Goal: Information Seeking & Learning: Learn about a topic

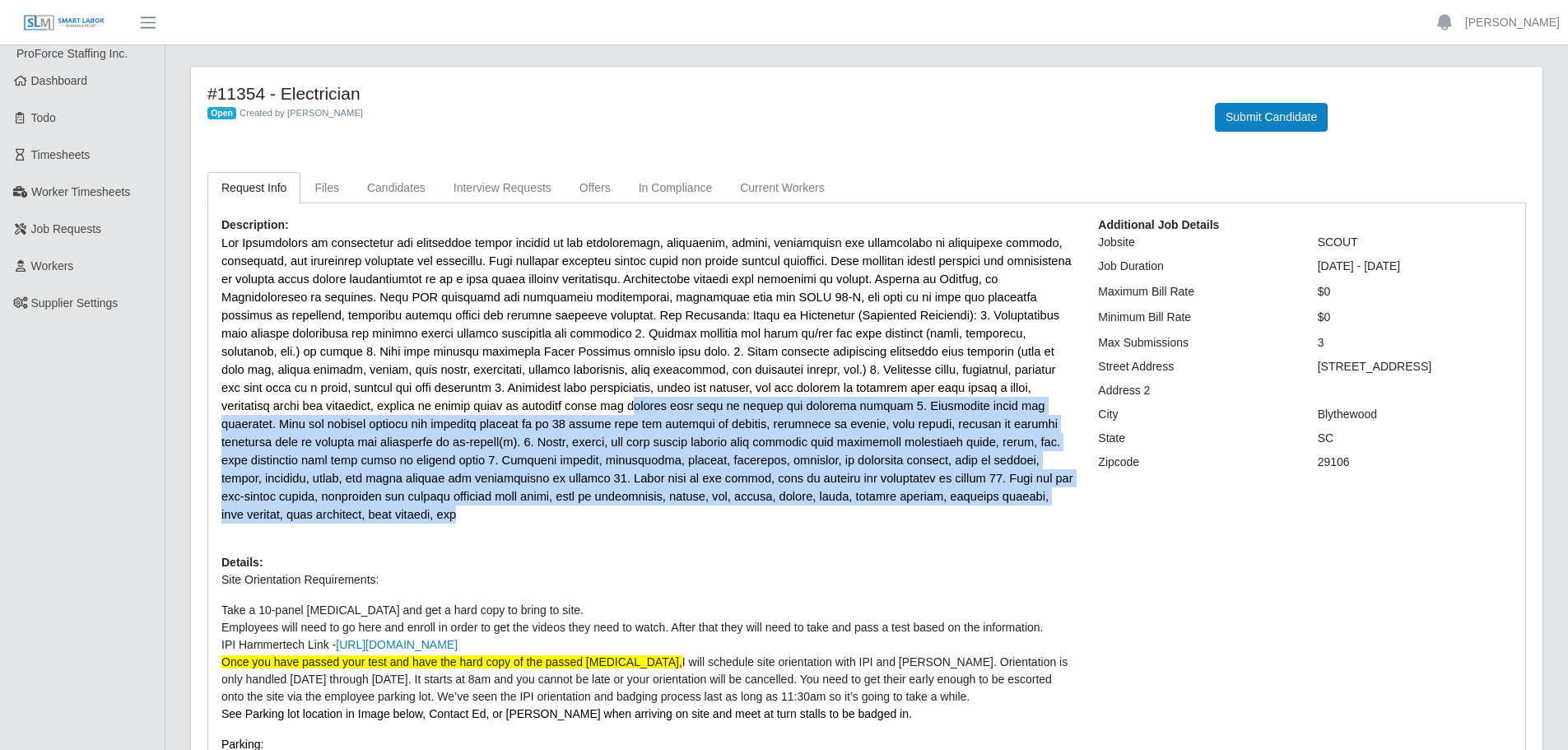
drag, startPoint x: 904, startPoint y: 494, endPoint x: 367, endPoint y: 400, distance: 545.2
click at [370, 403] on p at bounding box center [647, 378] width 852 height 289
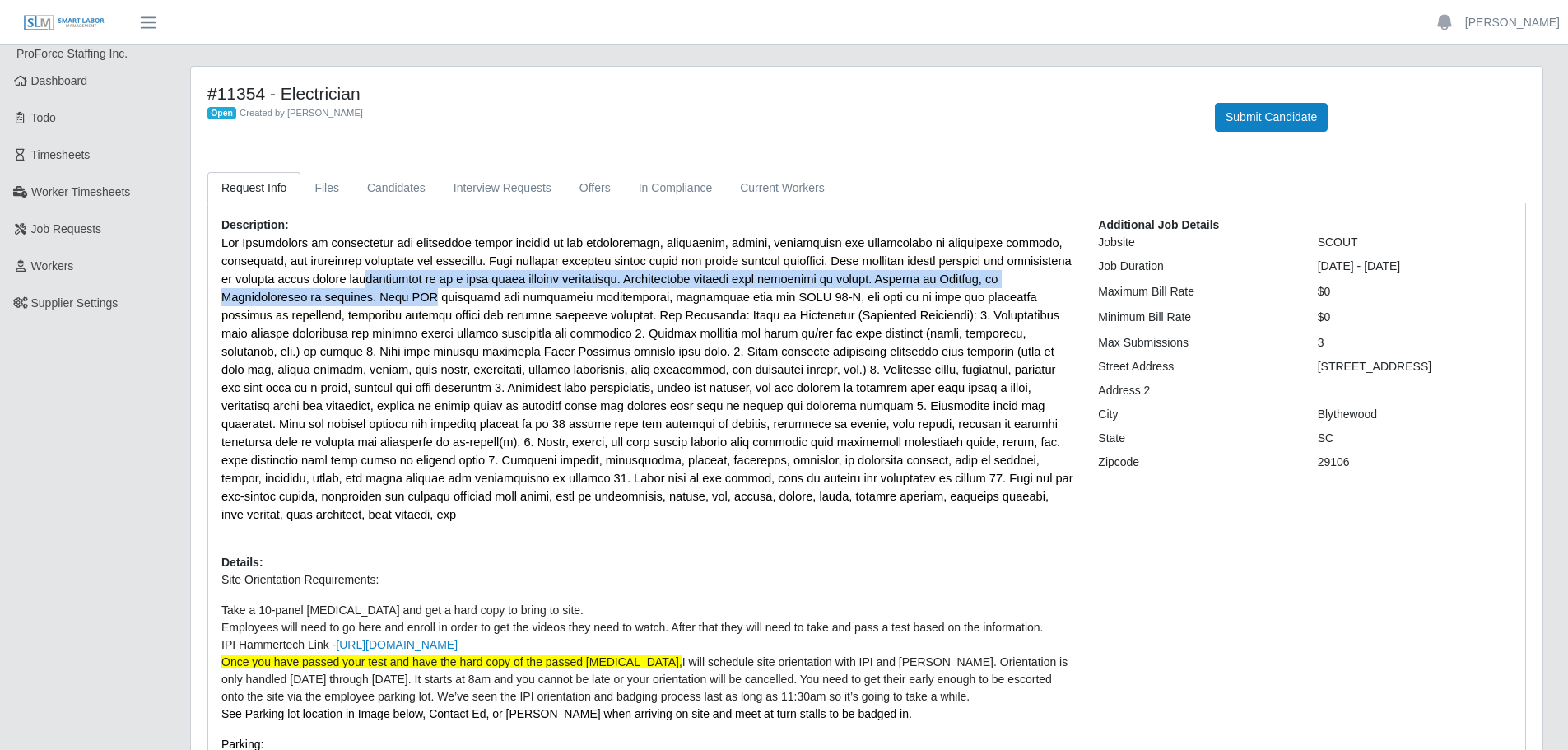
drag, startPoint x: 321, startPoint y: 292, endPoint x: 278, endPoint y: 271, distance: 47.9
click at [290, 279] on span at bounding box center [647, 378] width 852 height 284
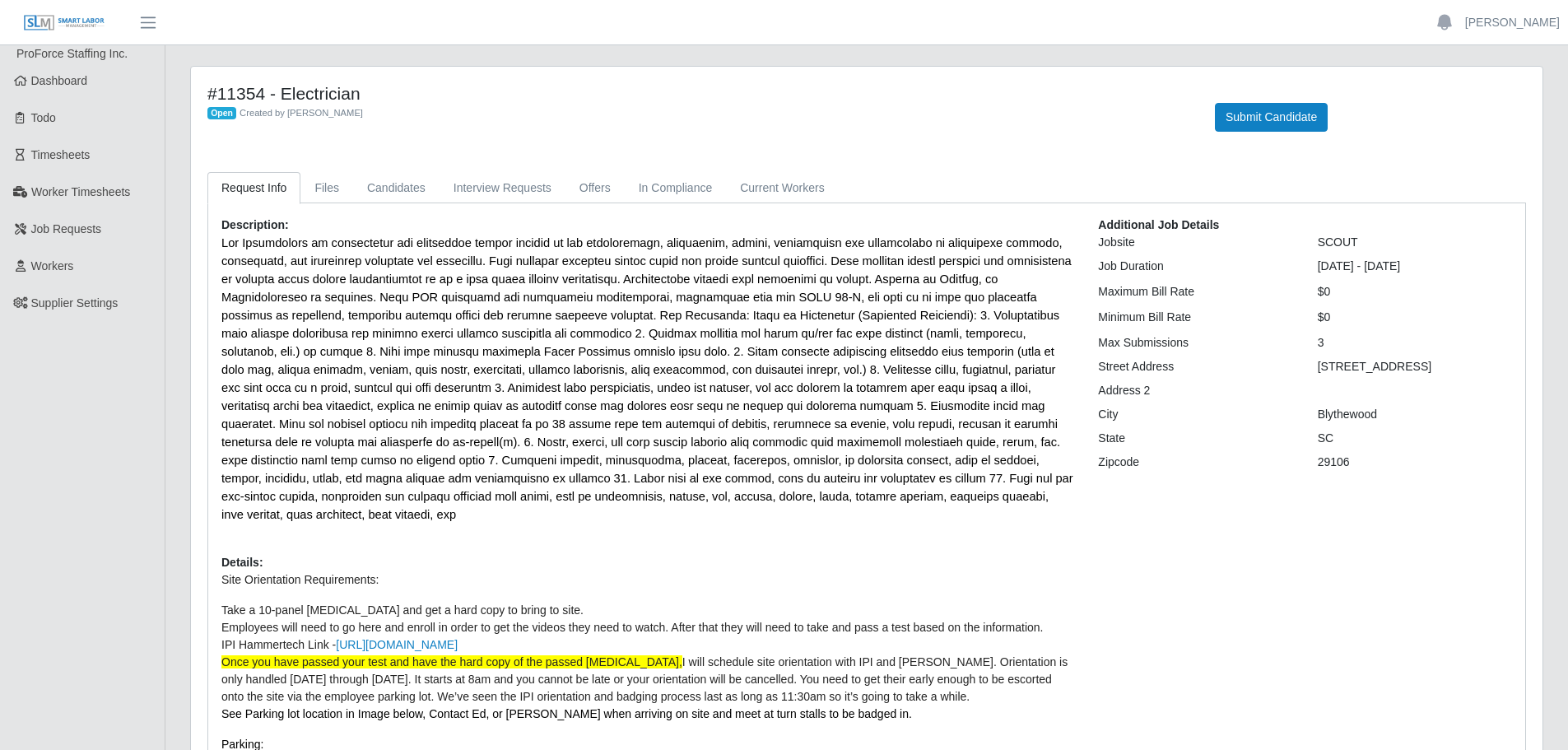
click at [244, 256] on span at bounding box center [647, 378] width 852 height 284
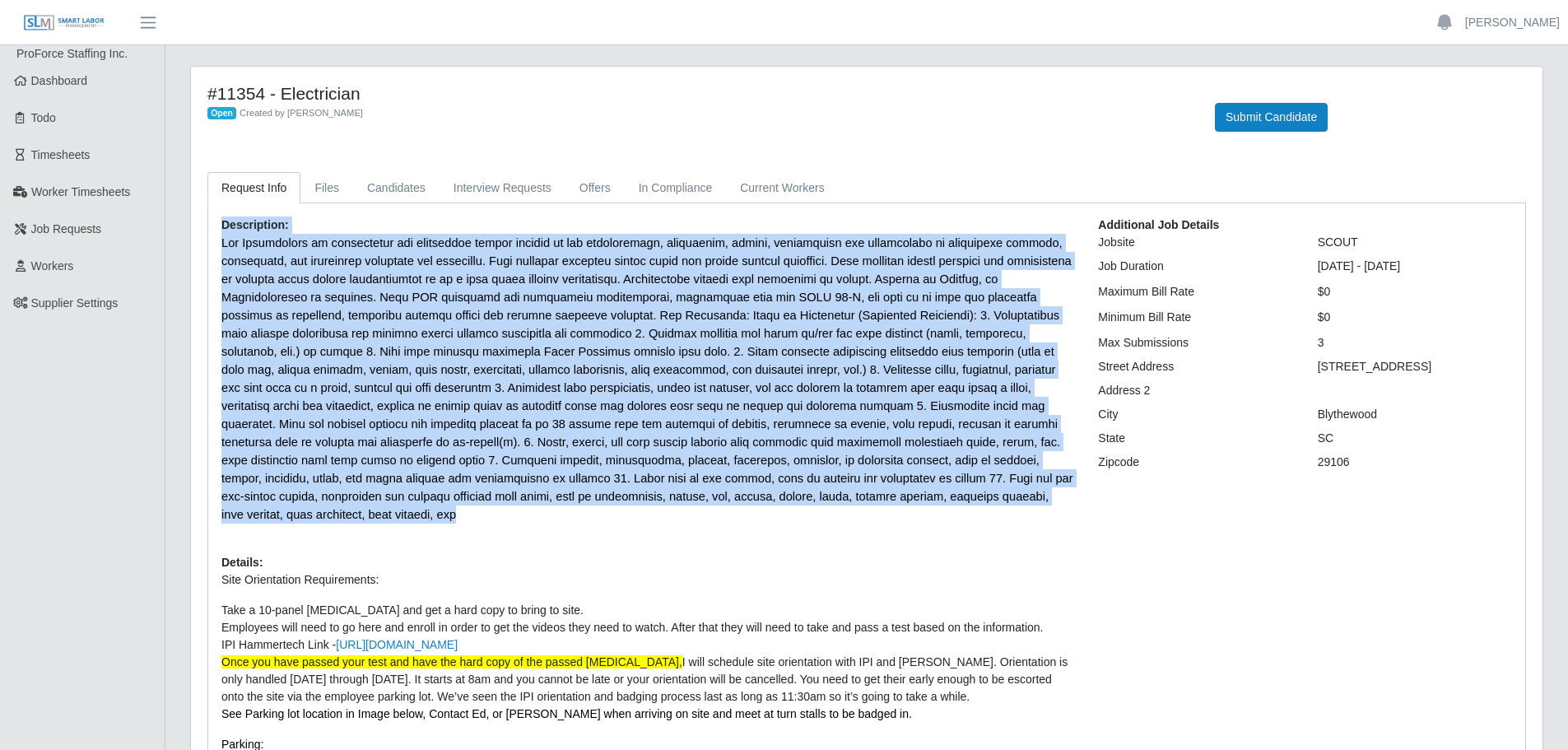
drag, startPoint x: 223, startPoint y: 224, endPoint x: 926, endPoint y: 494, distance: 753.1
click at [929, 495] on div "Description: Details: Site Orientation Requirements: Take a 10-panel [MEDICAL_D…" at bounding box center [647, 652] width 877 height 872
click at [910, 496] on p at bounding box center [647, 378] width 852 height 289
drag, startPoint x: 889, startPoint y: 498, endPoint x: 199, endPoint y: 228, distance: 740.9
click at [199, 228] on div "Request Info Files Candidates Interview Requests Offers In Compliance Current W…" at bounding box center [867, 636] width 1343 height 930
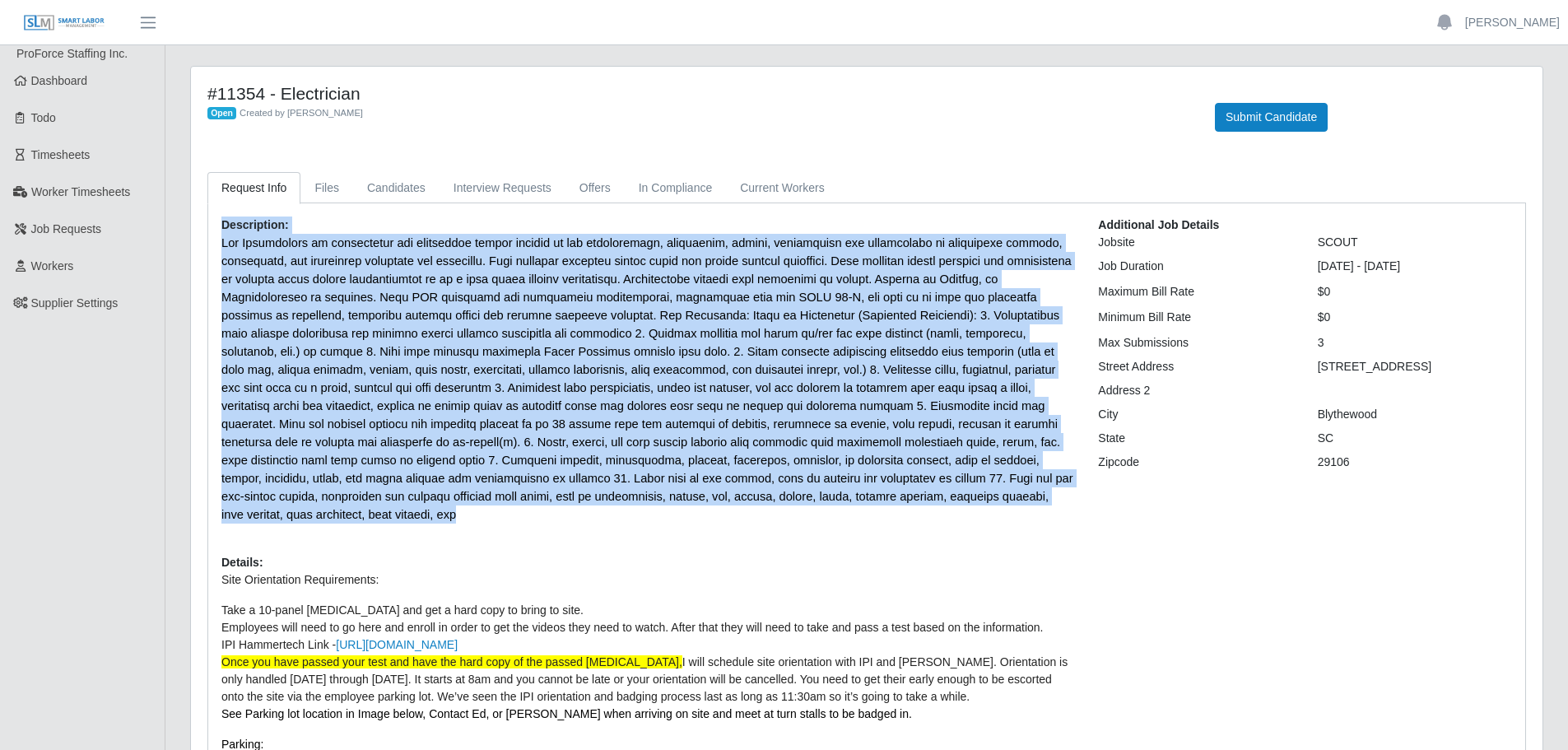
click at [663, 431] on span at bounding box center [647, 378] width 852 height 284
click at [897, 500] on p at bounding box center [647, 378] width 852 height 289
click at [881, 502] on span at bounding box center [647, 378] width 852 height 284
drag, startPoint x: 884, startPoint y: 498, endPoint x: 216, endPoint y: 218, distance: 724.3
click at [216, 218] on div "Description: Details: Site Orientation Requirements: Take a 10-panel [MEDICAL_D…" at bounding box center [647, 652] width 877 height 872
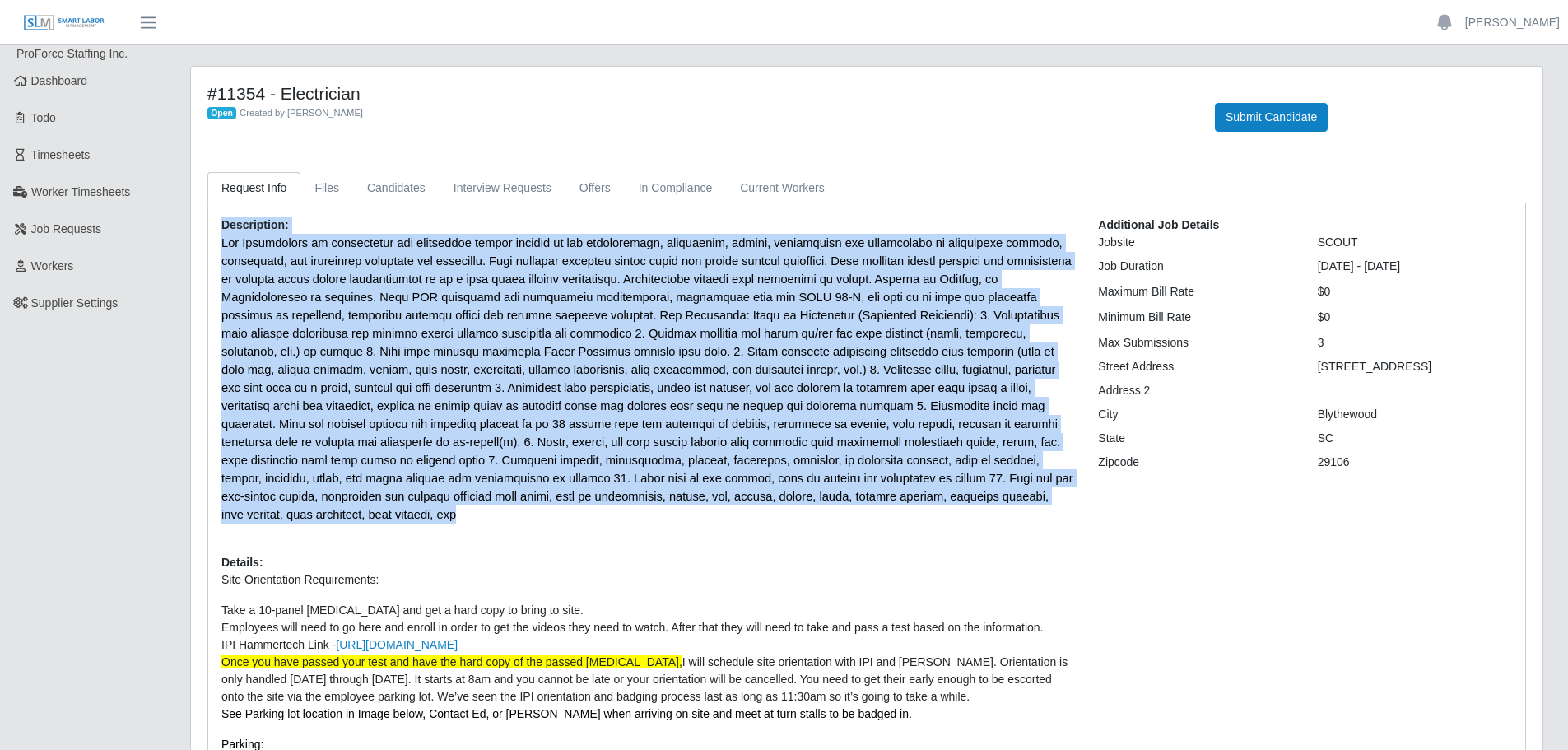
click at [642, 370] on span at bounding box center [647, 378] width 852 height 284
click at [740, 430] on span at bounding box center [647, 378] width 852 height 284
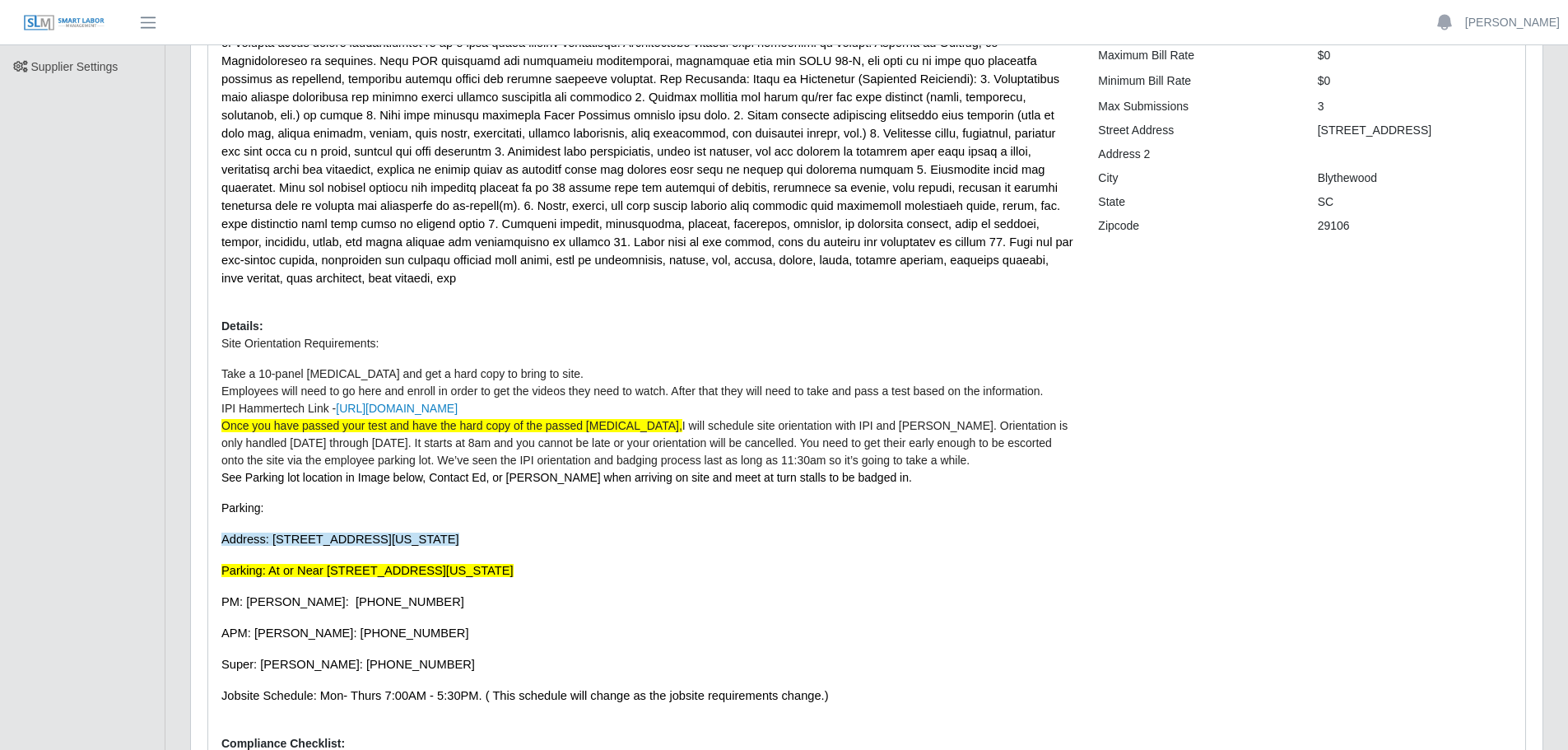
scroll to position [247, 0]
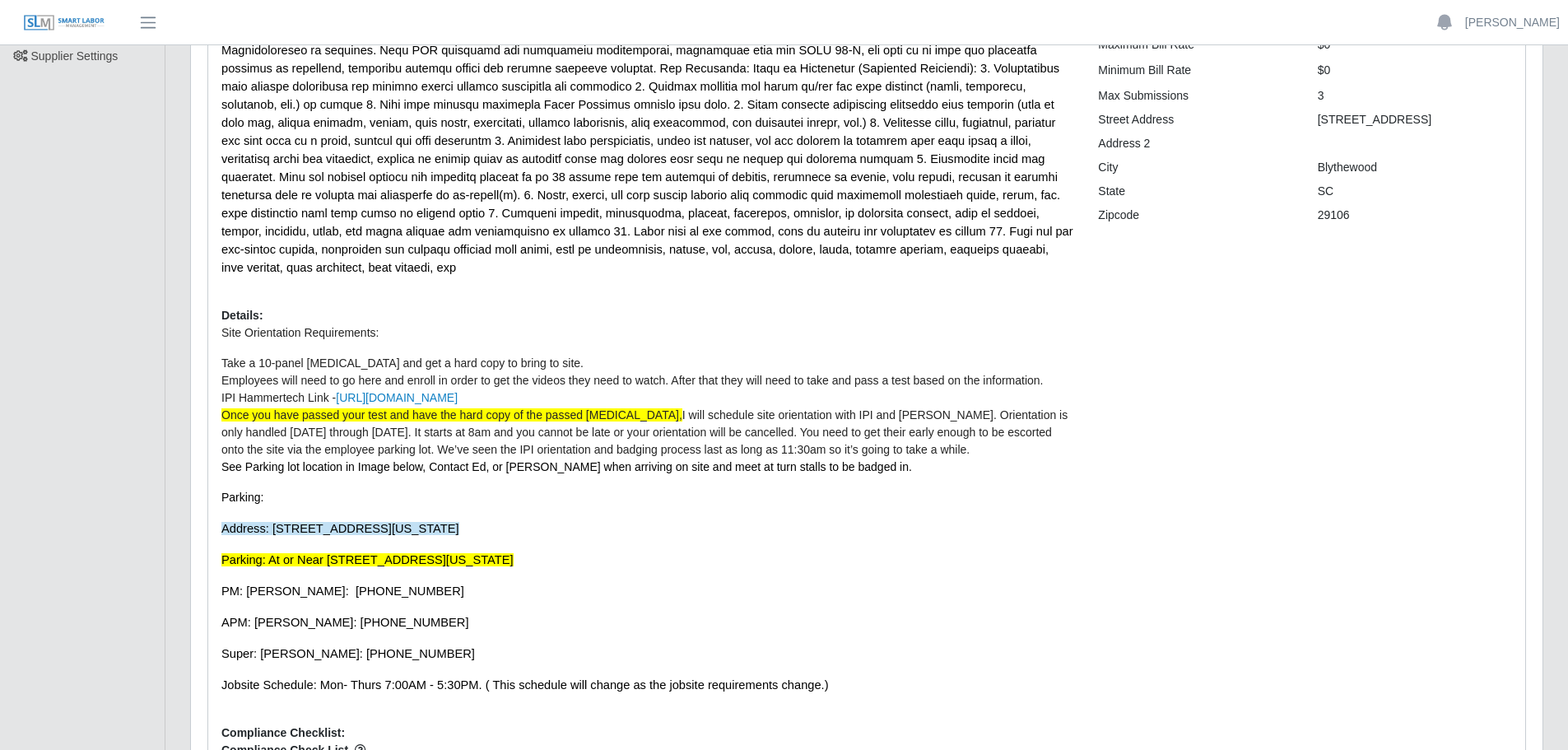
click at [754, 408] on span "I will schedule site orientation with IPI and [PERSON_NAME]. Orientation is onl…" at bounding box center [644, 432] width 846 height 48
click at [878, 408] on span "I will schedule site orientation with IPI and [PERSON_NAME]. Orientation is onl…" at bounding box center [644, 432] width 846 height 48
